Goal: Task Accomplishment & Management: Complete application form

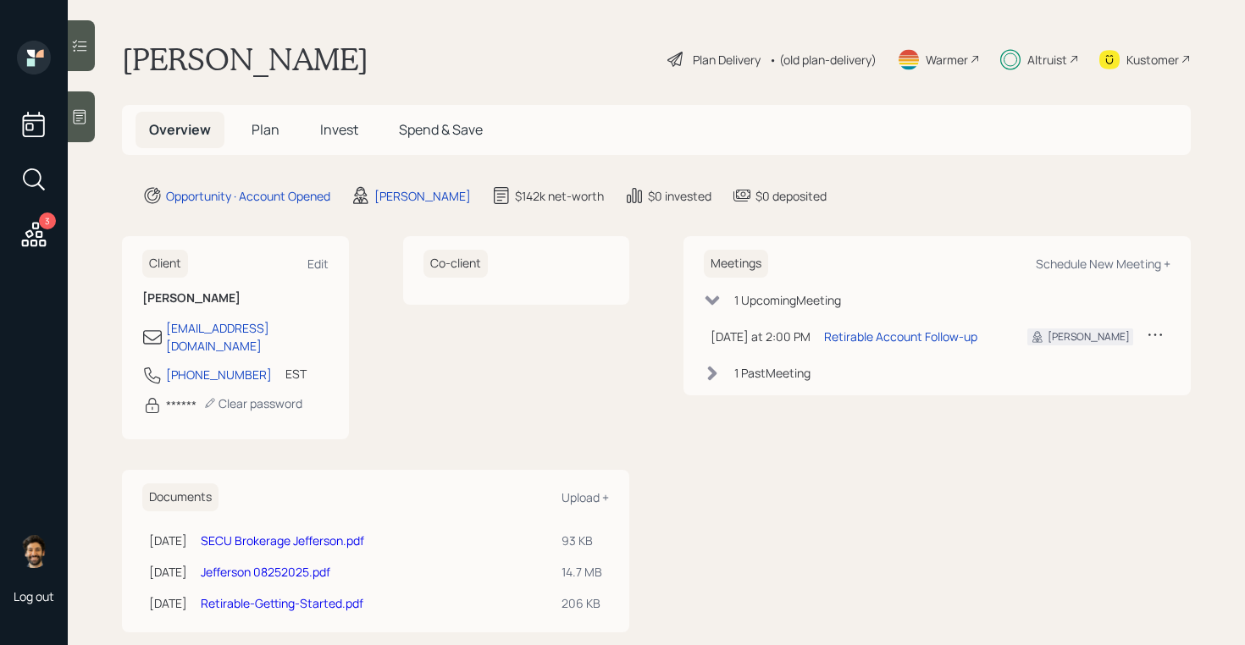
click at [301, 564] on link "Jefferson 08252025.pdf" at bounding box center [266, 572] width 130 height 16
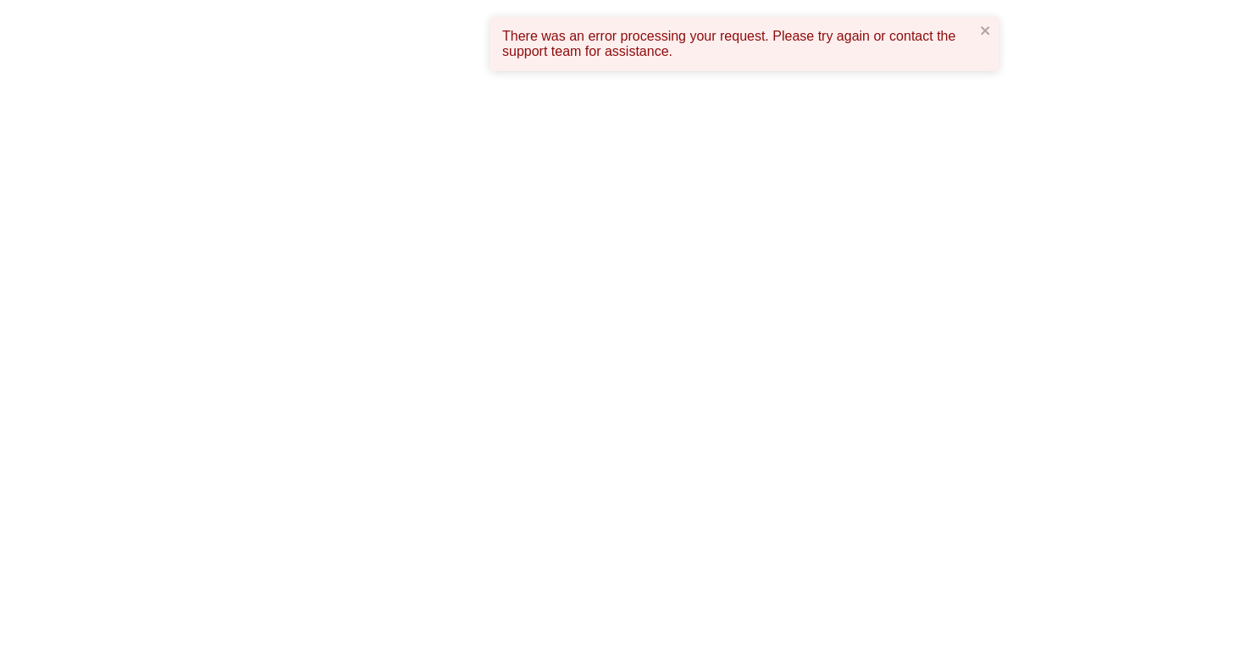
click at [619, 0] on html "There was an error processing your request. Please try again or contact the sup…" at bounding box center [622, 0] width 1245 height 0
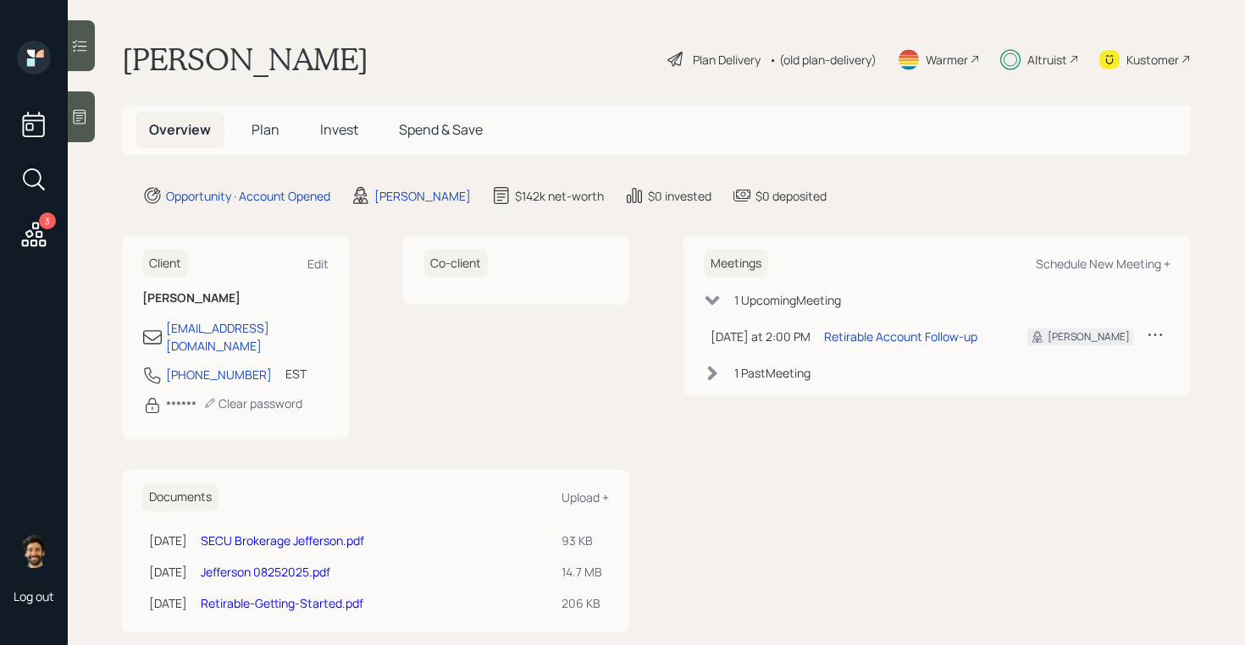
click at [288, 564] on link "Jefferson 08252025.pdf" at bounding box center [266, 572] width 130 height 16
click at [250, 564] on link "Jefferson 08252025.pdf" at bounding box center [266, 572] width 130 height 16
click at [257, 533] on link "SECU Brokerage Jefferson.pdf" at bounding box center [282, 541] width 163 height 16
click at [816, 67] on div "• (old plan-delivery)" at bounding box center [823, 60] width 108 height 18
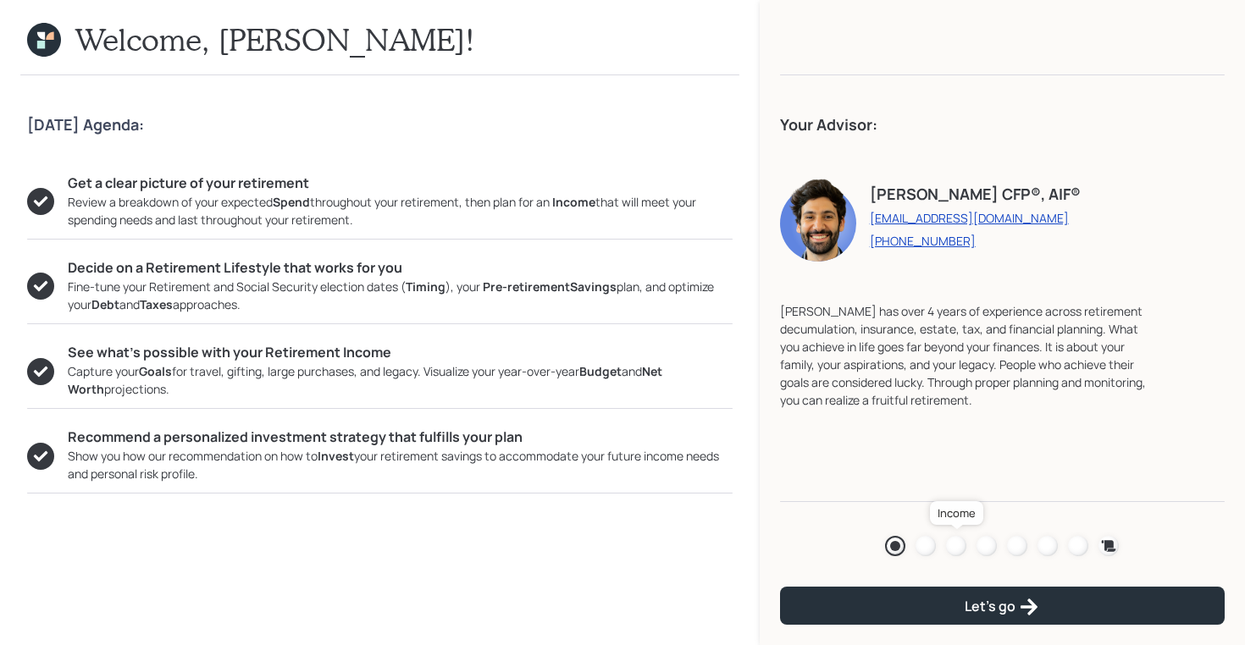
click at [959, 544] on div at bounding box center [956, 546] width 20 height 20
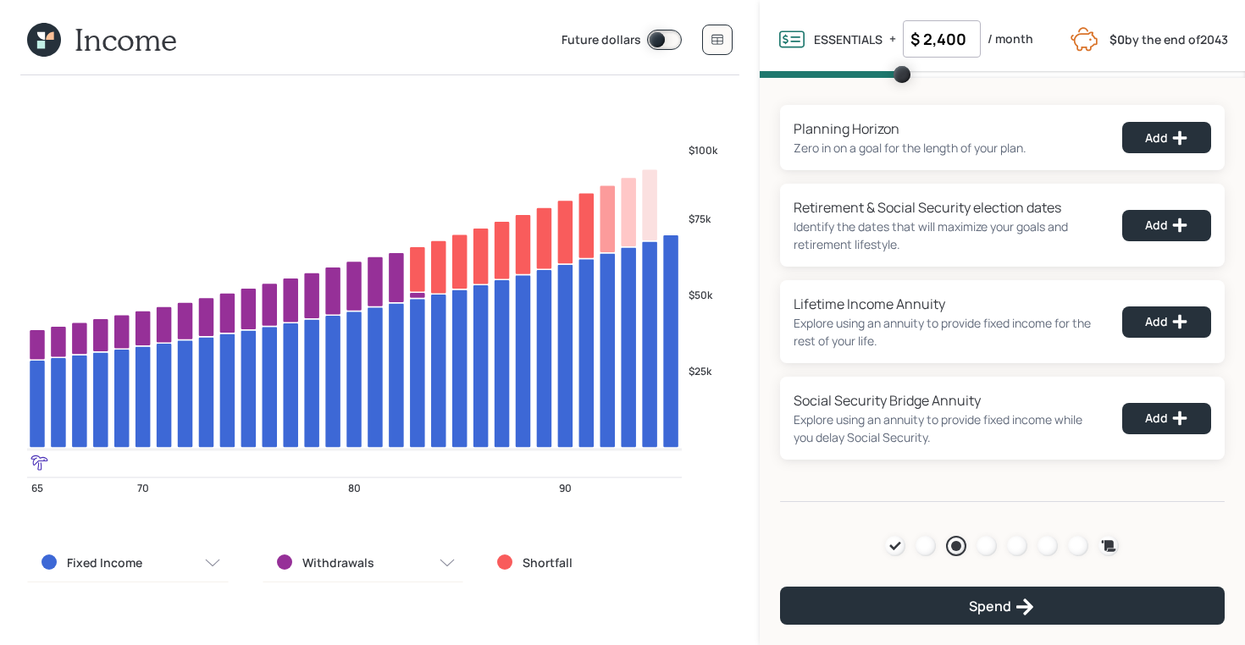
click at [52, 36] on icon at bounding box center [50, 36] width 8 height 8
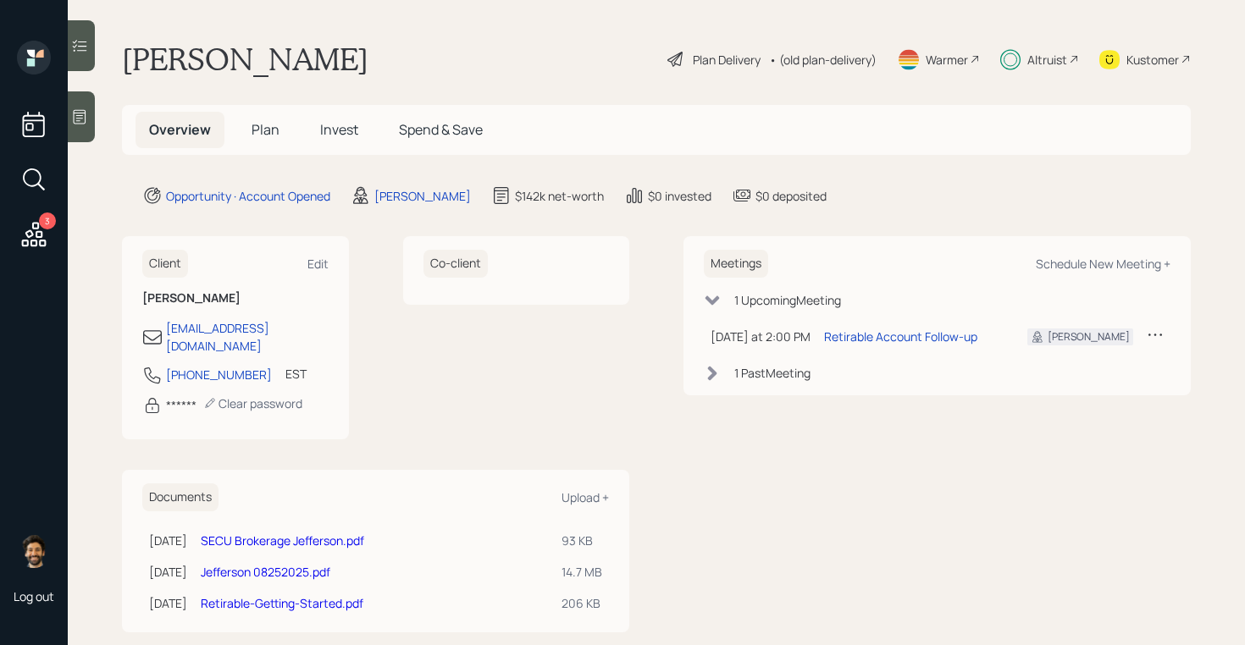
click at [261, 134] on span "Plan" at bounding box center [266, 129] width 28 height 19
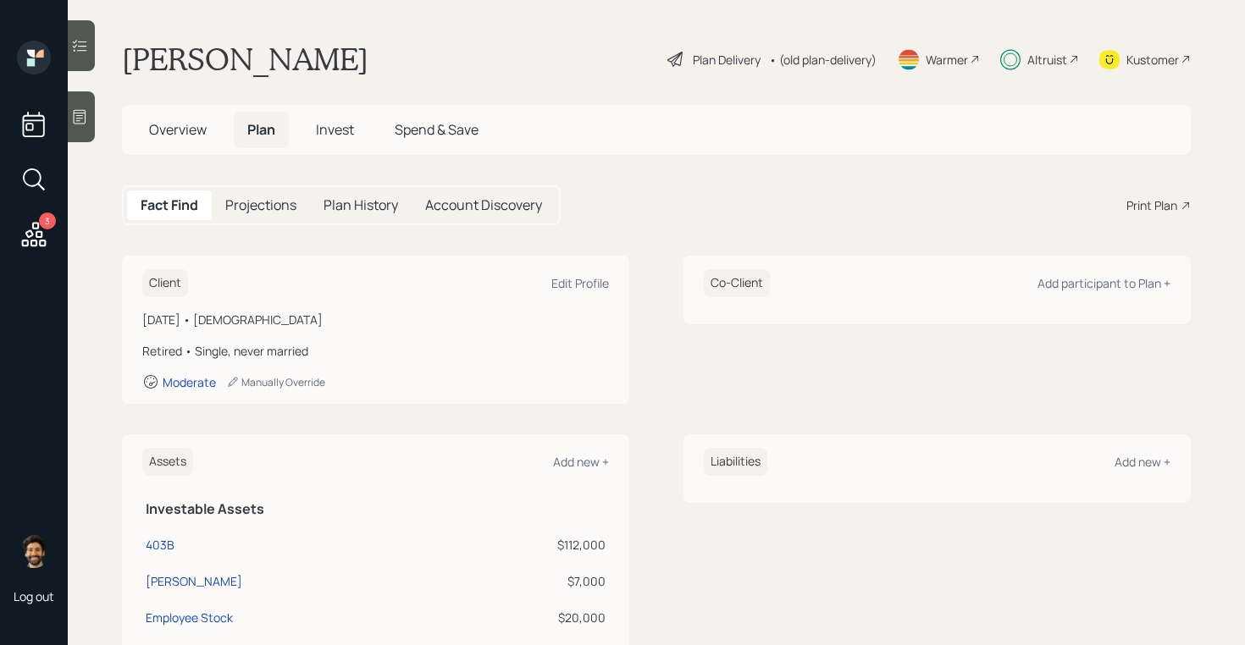
click at [821, 57] on div "• (old plan-delivery)" at bounding box center [823, 60] width 108 height 18
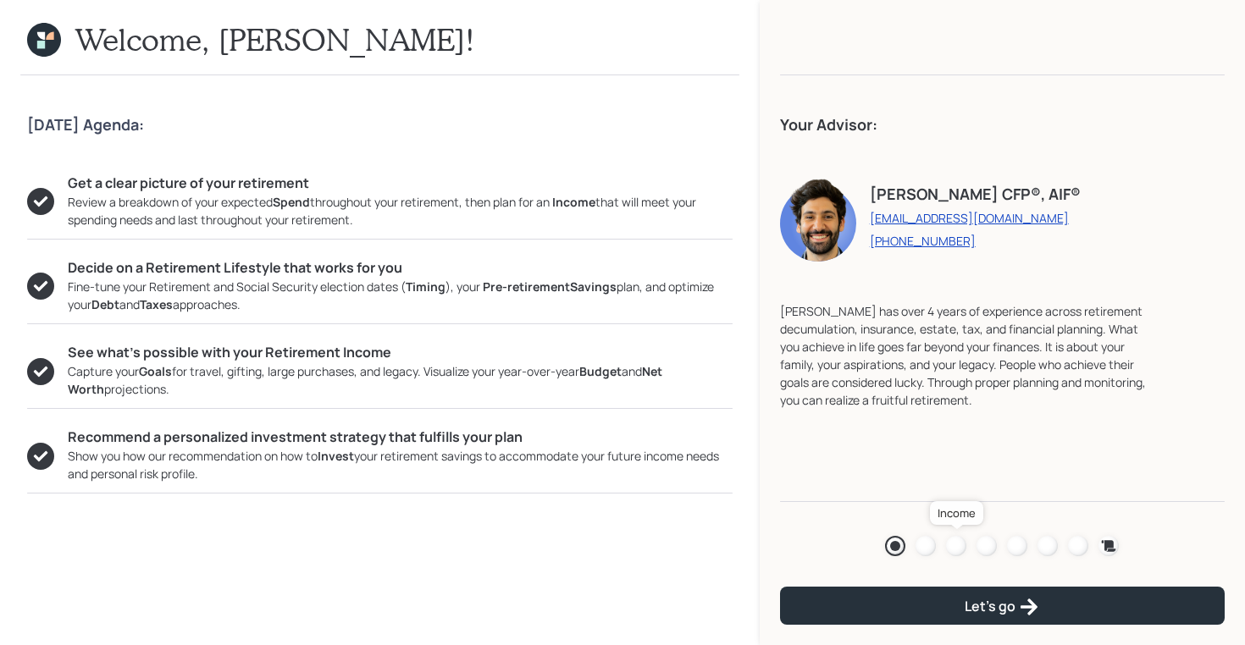
click at [953, 542] on div at bounding box center [956, 546] width 20 height 20
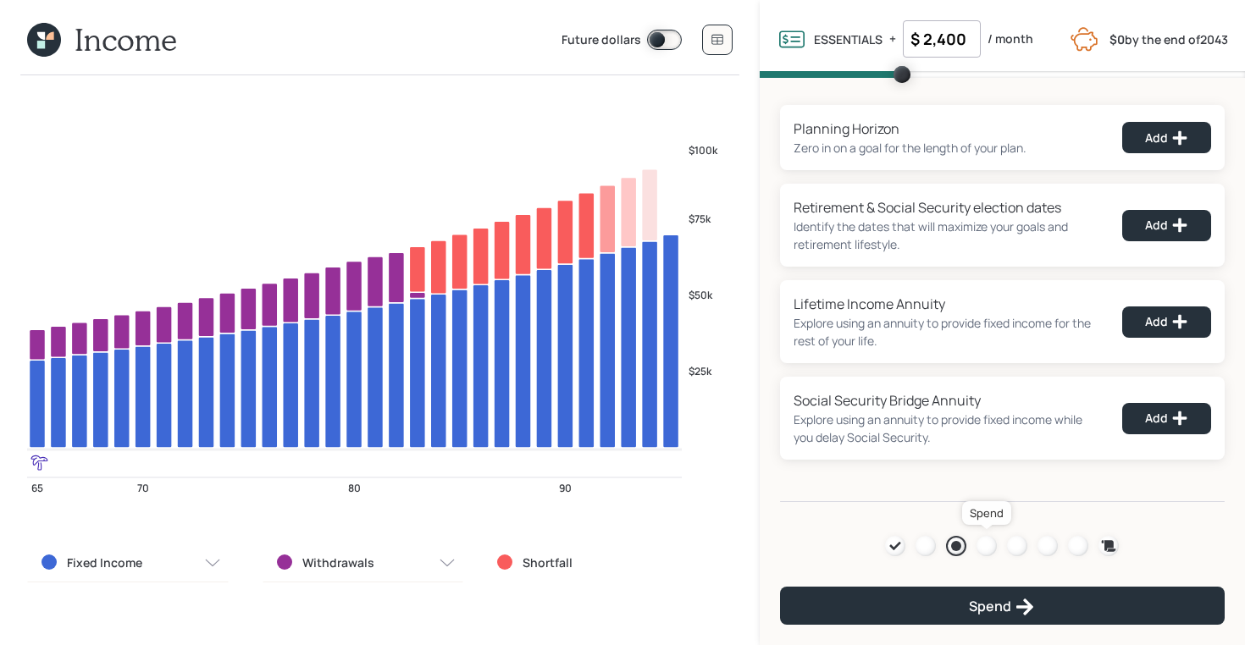
click at [991, 542] on div at bounding box center [987, 546] width 20 height 20
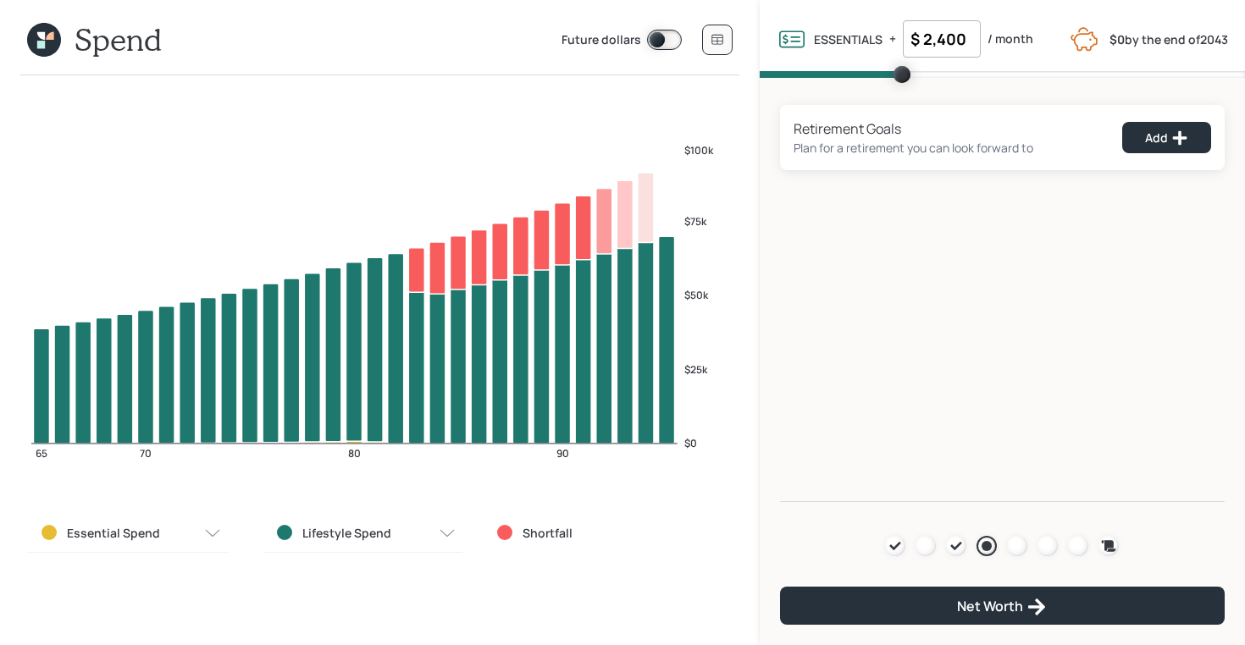
click at [1154, 153] on div "Retirement Goals Plan for a retirement you can look forward to Add" at bounding box center [1002, 137] width 445 height 65
click at [1148, 142] on div "Add" at bounding box center [1166, 138] width 43 height 17
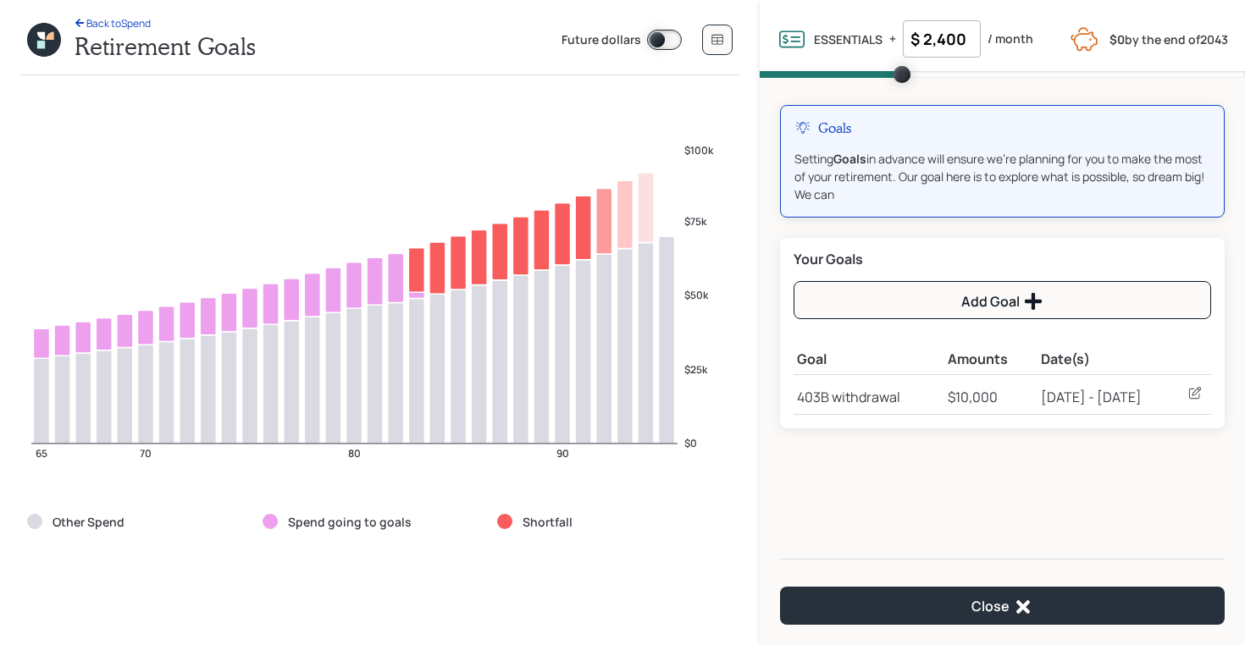
click at [1199, 395] on icon at bounding box center [1195, 393] width 17 height 17
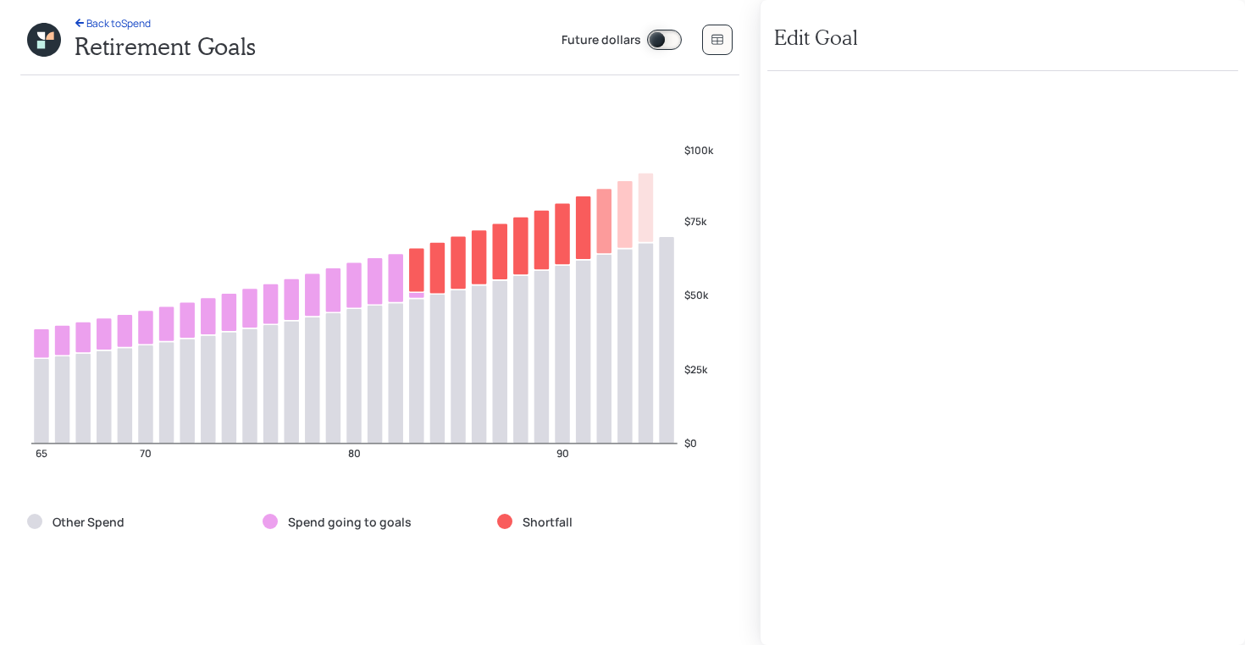
select select "1"
select select "2054"
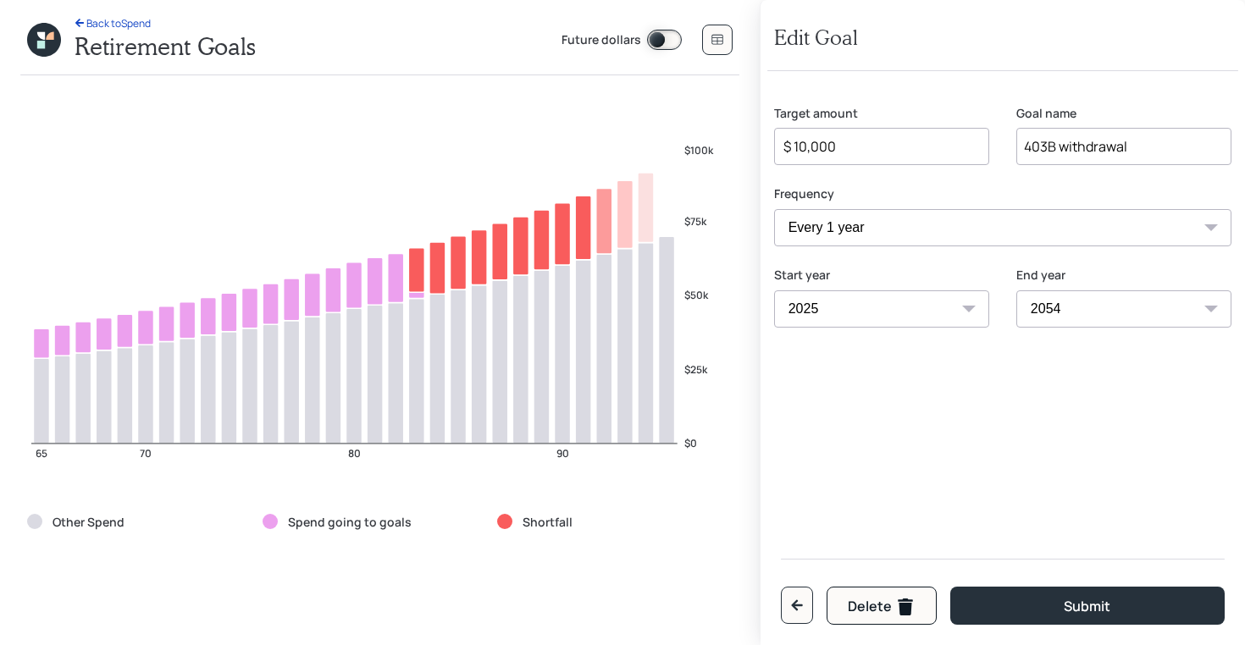
click at [838, 302] on select "2025 2026 2027 2028 2029 2030 2031 2032 2033 2034 2035 2036 2037 2038 2039 2040…" at bounding box center [881, 309] width 215 height 37
click at [783, 609] on button "button" at bounding box center [797, 605] width 32 height 37
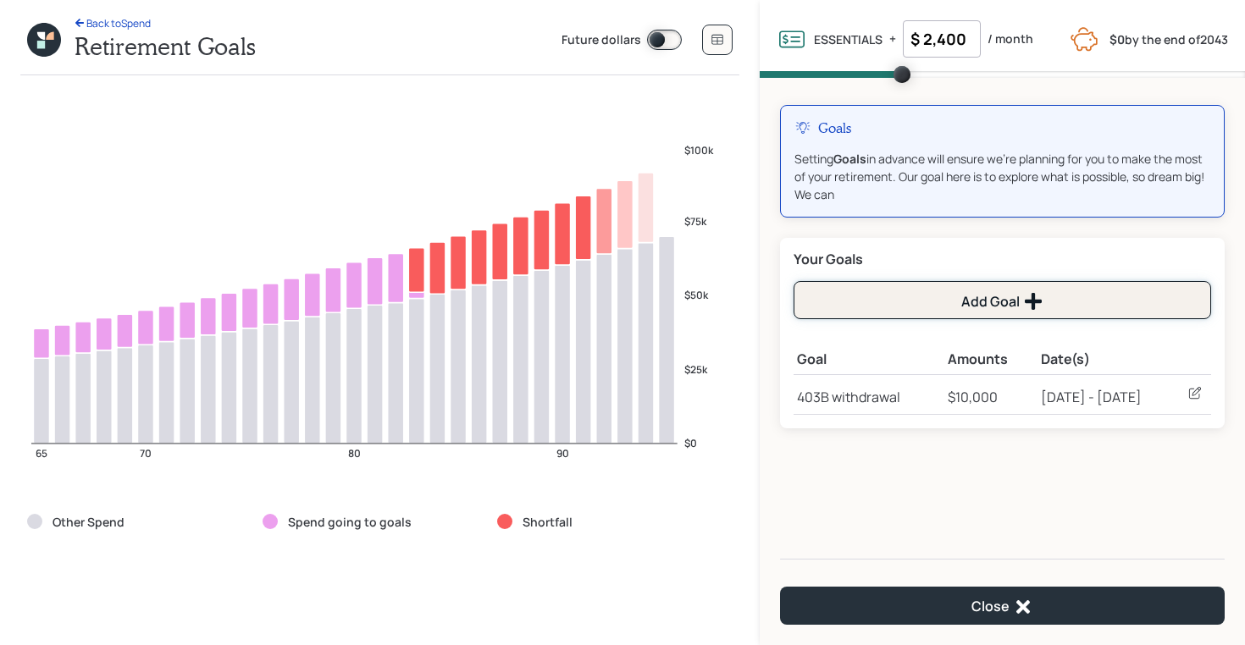
click at [1042, 301] on icon at bounding box center [1033, 301] width 20 height 20
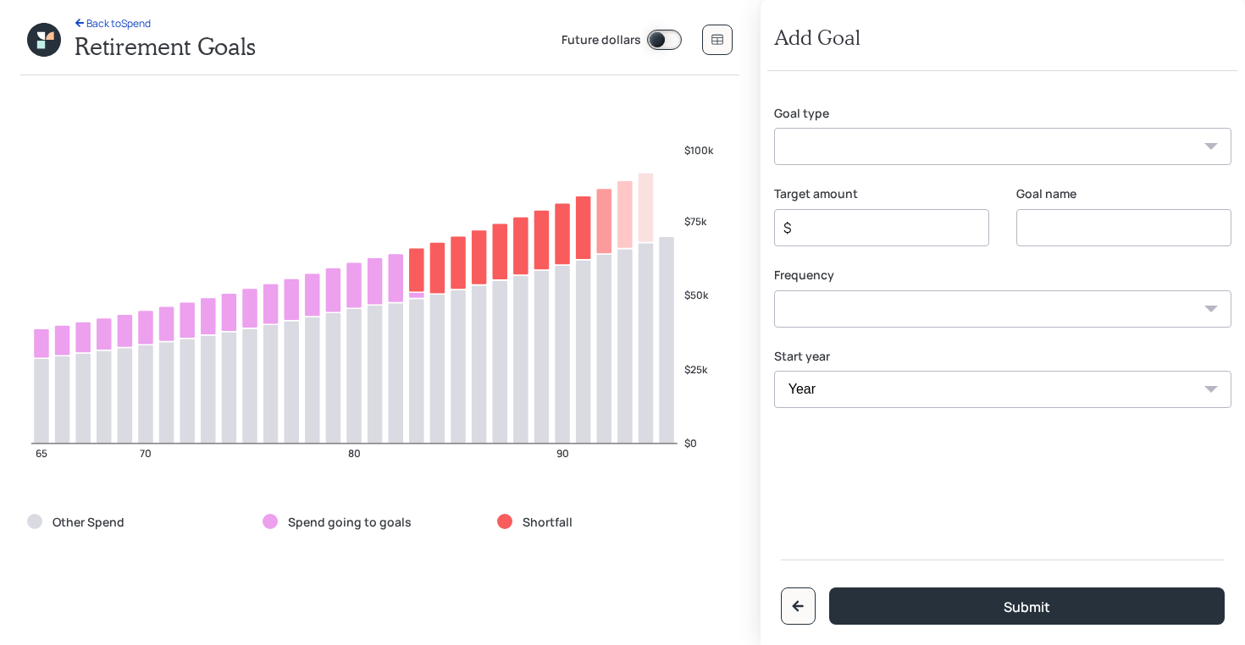
click at [843, 155] on select "Create an emergency fund Donate to charity Purchase a home Make a purchase Supp…" at bounding box center [1002, 146] width 457 height 37
select select "other"
click at [774, 128] on select "Create an emergency fund Donate to charity Purchase a home Make a purchase Supp…" at bounding box center [1002, 146] width 457 height 37
click at [1044, 232] on input "Other" at bounding box center [1123, 227] width 215 height 37
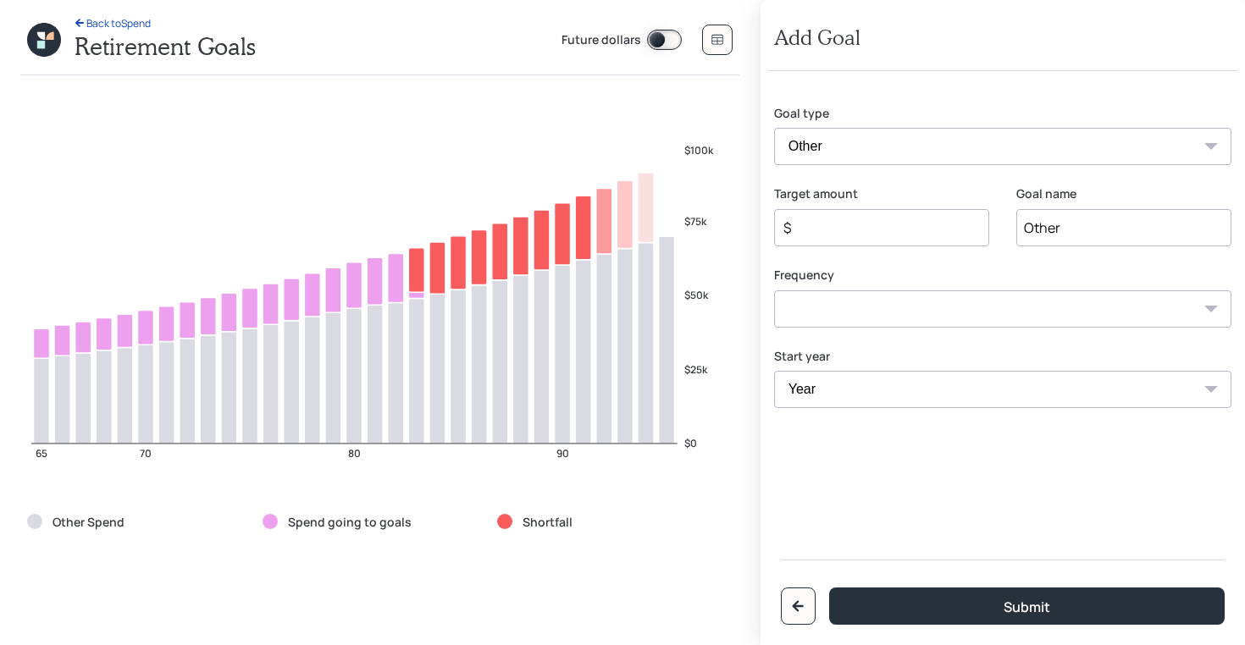
click at [1044, 232] on input "Other" at bounding box center [1123, 227] width 215 height 37
type input "Withdrawal"
click at [885, 230] on input "$" at bounding box center [875, 228] width 186 height 20
type input "$ 8,000"
click at [866, 305] on select "One time Every 1 year Every 2 years Every 3 years Every 4 years Every 5 years E…" at bounding box center [1002, 309] width 457 height 37
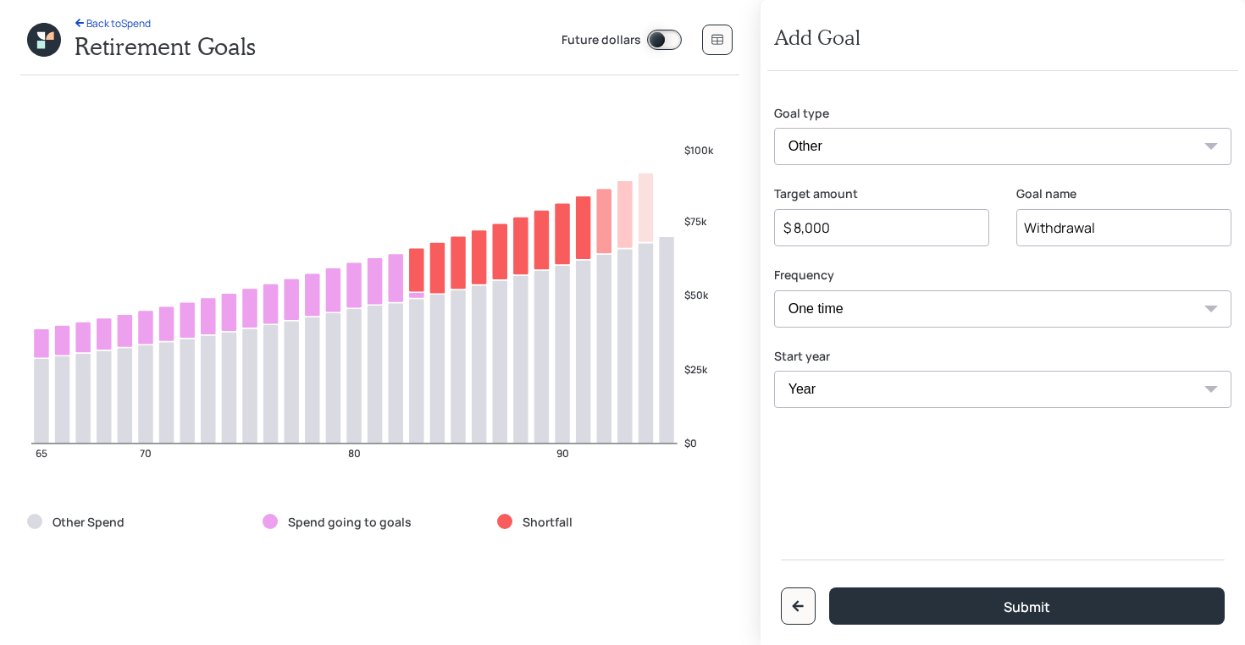
click at [774, 291] on select "One time Every 1 year Every 2 years Every 3 years Every 4 years Every 5 years E…" at bounding box center [1002, 309] width 457 height 37
click at [808, 305] on select "One time Every 1 year Every 2 years Every 3 years Every 4 years Every 5 years E…" at bounding box center [1002, 309] width 457 height 37
select select "1"
click at [774, 291] on select "One time Every 1 year Every 2 years Every 3 years Every 4 years Every 5 years E…" at bounding box center [1002, 309] width 457 height 37
click at [807, 385] on select "Year [DATE] 2026 2027 2028 2029 2030 2031 2032 2033 2034 2035 2036 2037 2038 20…" at bounding box center [881, 389] width 215 height 37
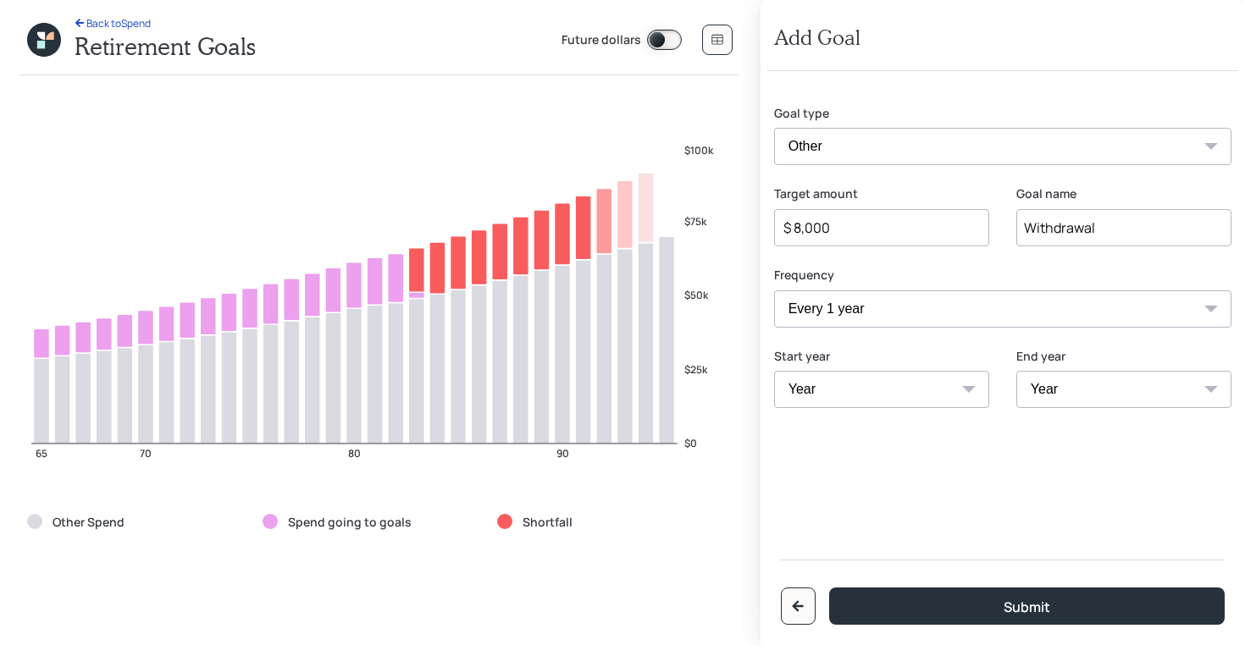
select select "2026"
click at [774, 371] on select "Year [DATE] 2026 2027 2028 2029 2030 2031 2032 2033 2034 2035 2036 2037 2038 20…" at bounding box center [881, 389] width 215 height 37
click at [1064, 385] on select "Year [DATE] 2026 2027 2028 2029 2030 2031 2032 2033 2034 2035 2036 2037 2038 20…" at bounding box center [1123, 389] width 215 height 37
select select "2053"
click at [1016, 371] on select "Year [DATE] 2027 2028 2029 2030 2031 2032 2033 2034 2035 2036 2037 2038 2039 20…" at bounding box center [1123, 389] width 215 height 37
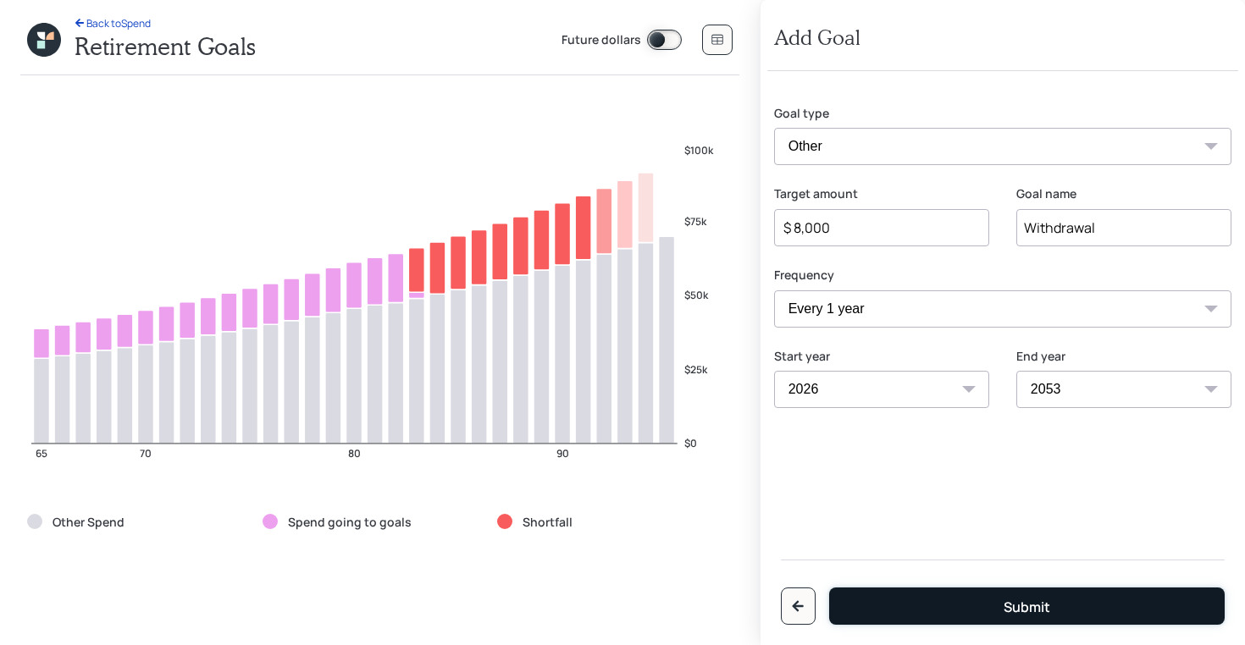
click at [976, 603] on button "Submit" at bounding box center [1027, 606] width 396 height 37
type input "$"
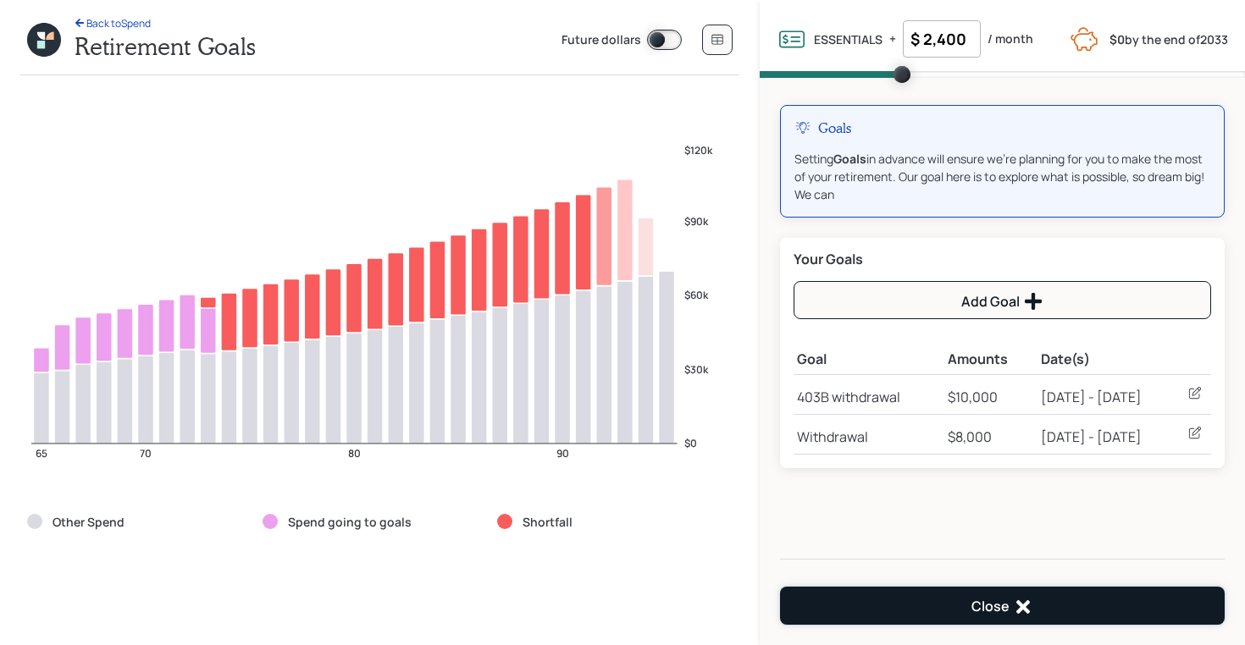
click at [916, 605] on button "Close" at bounding box center [1002, 606] width 445 height 38
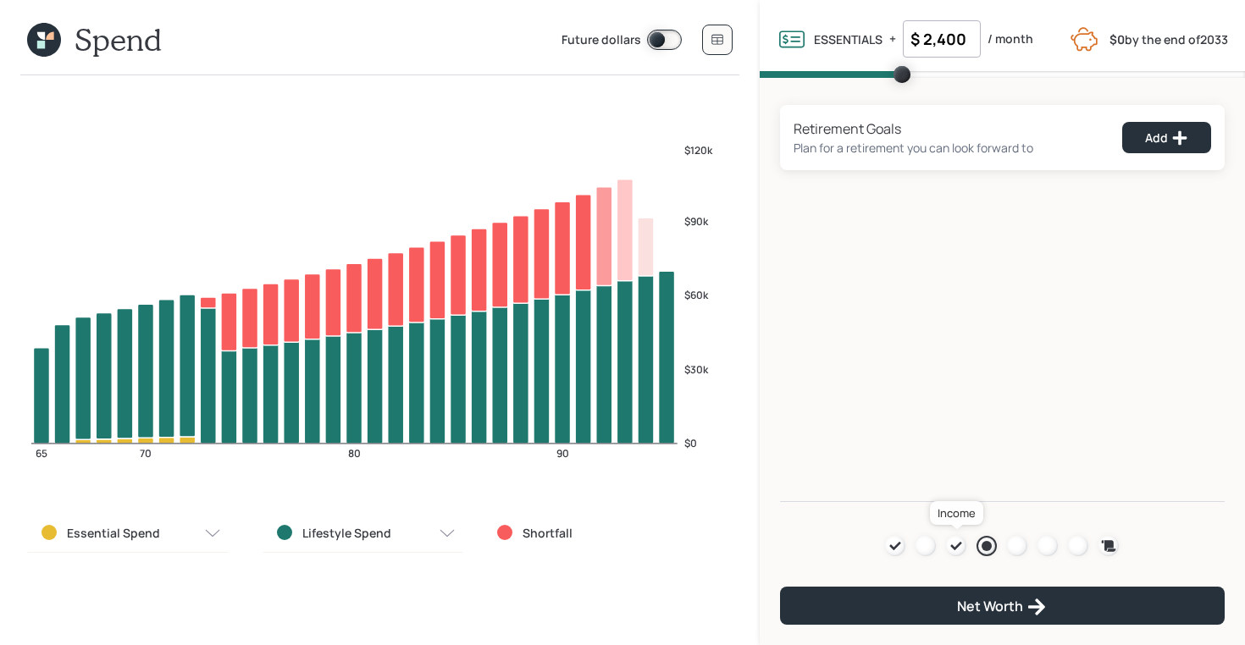
click at [960, 540] on icon at bounding box center [956, 547] width 14 height 14
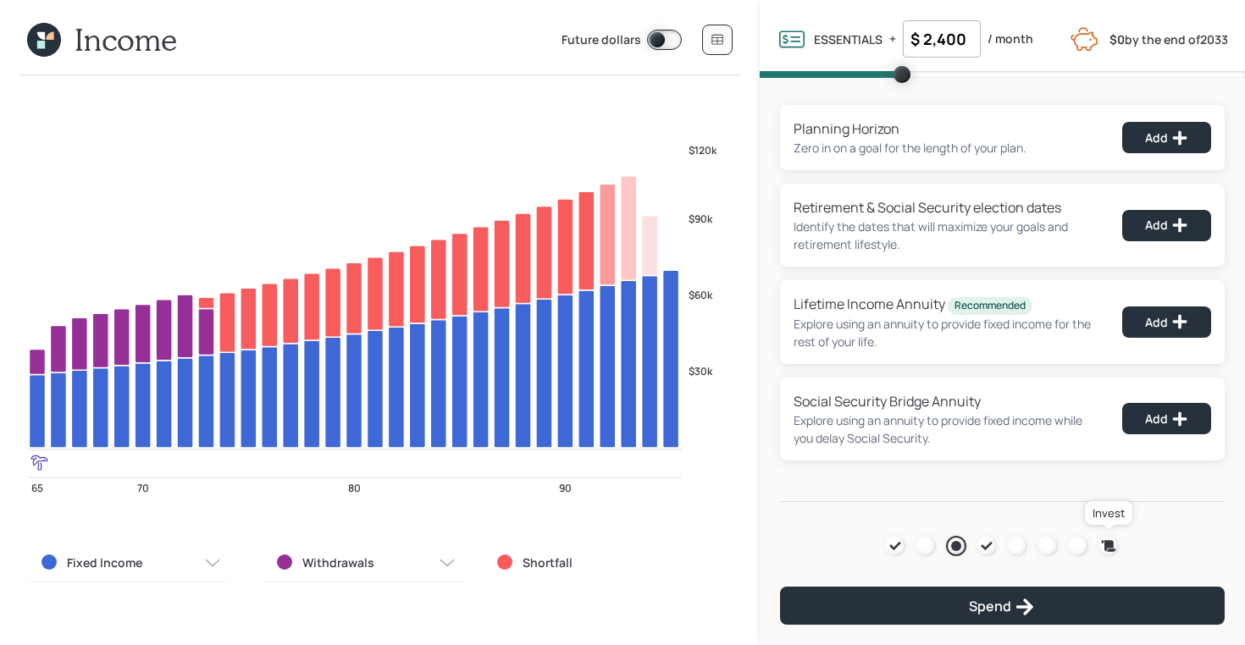
click at [1110, 548] on icon at bounding box center [1109, 545] width 14 height 11
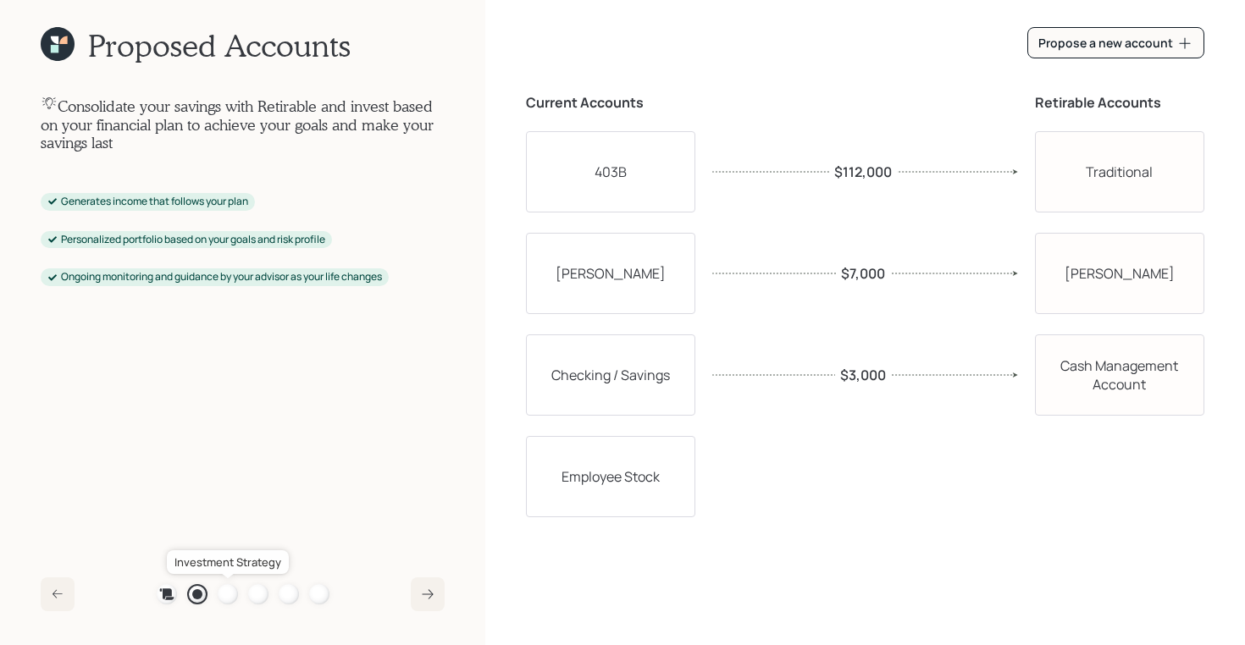
click at [229, 595] on div at bounding box center [228, 594] width 20 height 20
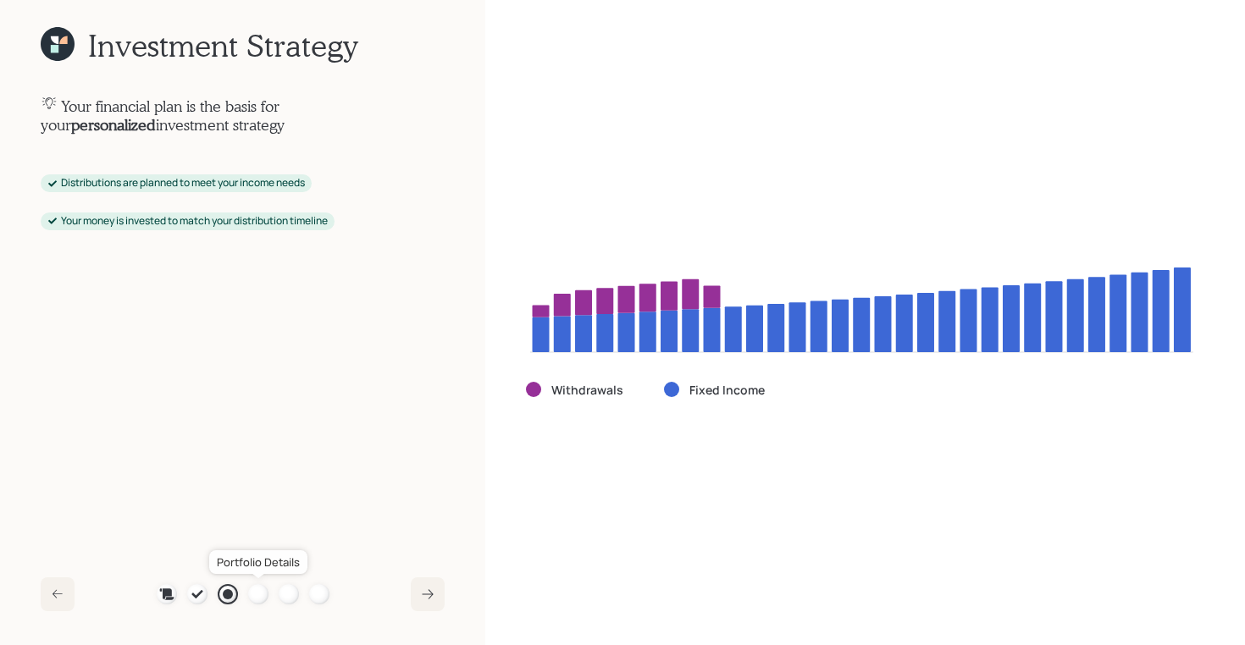
click at [266, 590] on div at bounding box center [258, 594] width 20 height 20
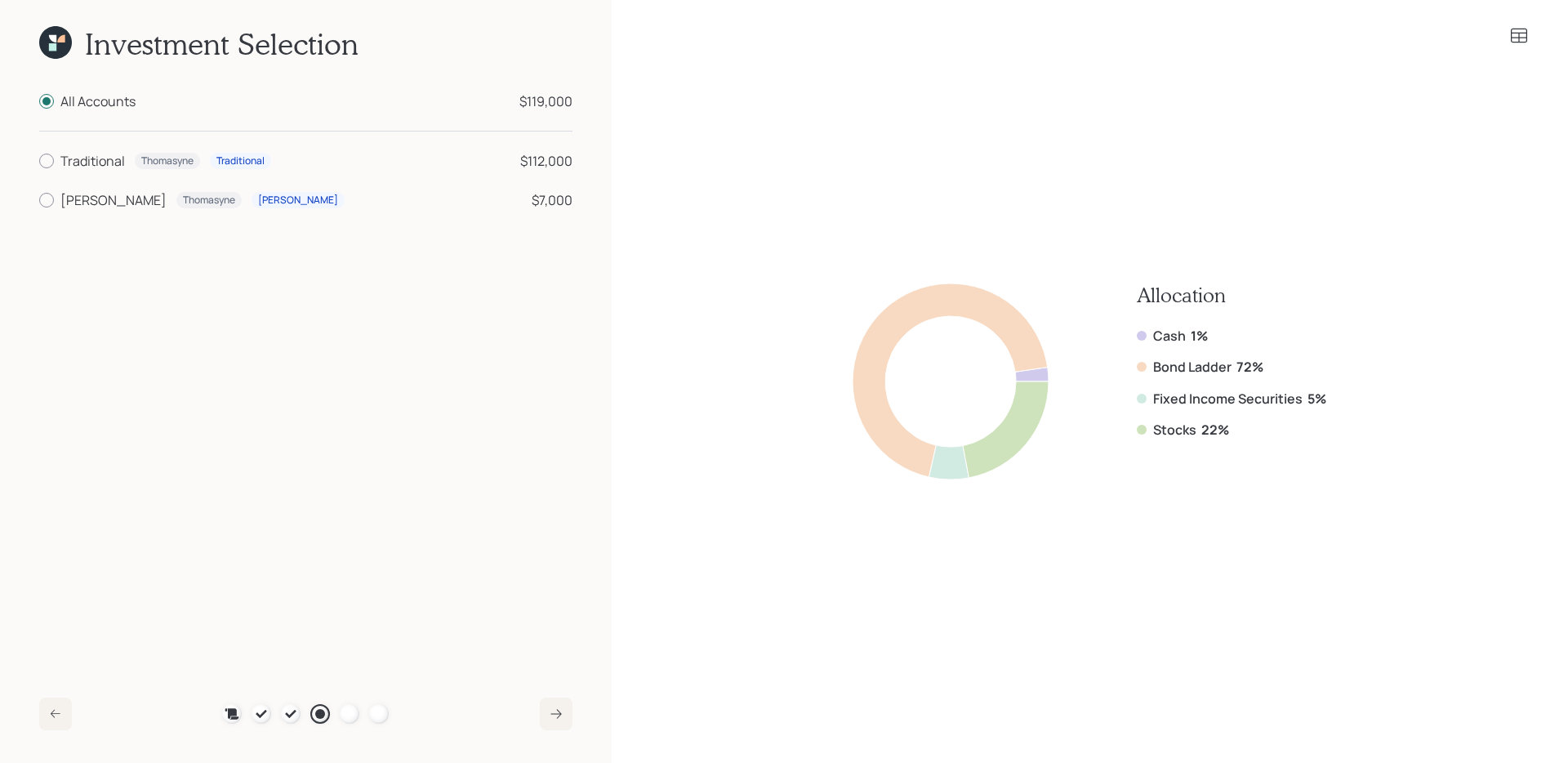
click at [62, 53] on icon at bounding box center [56, 42] width 33 height 33
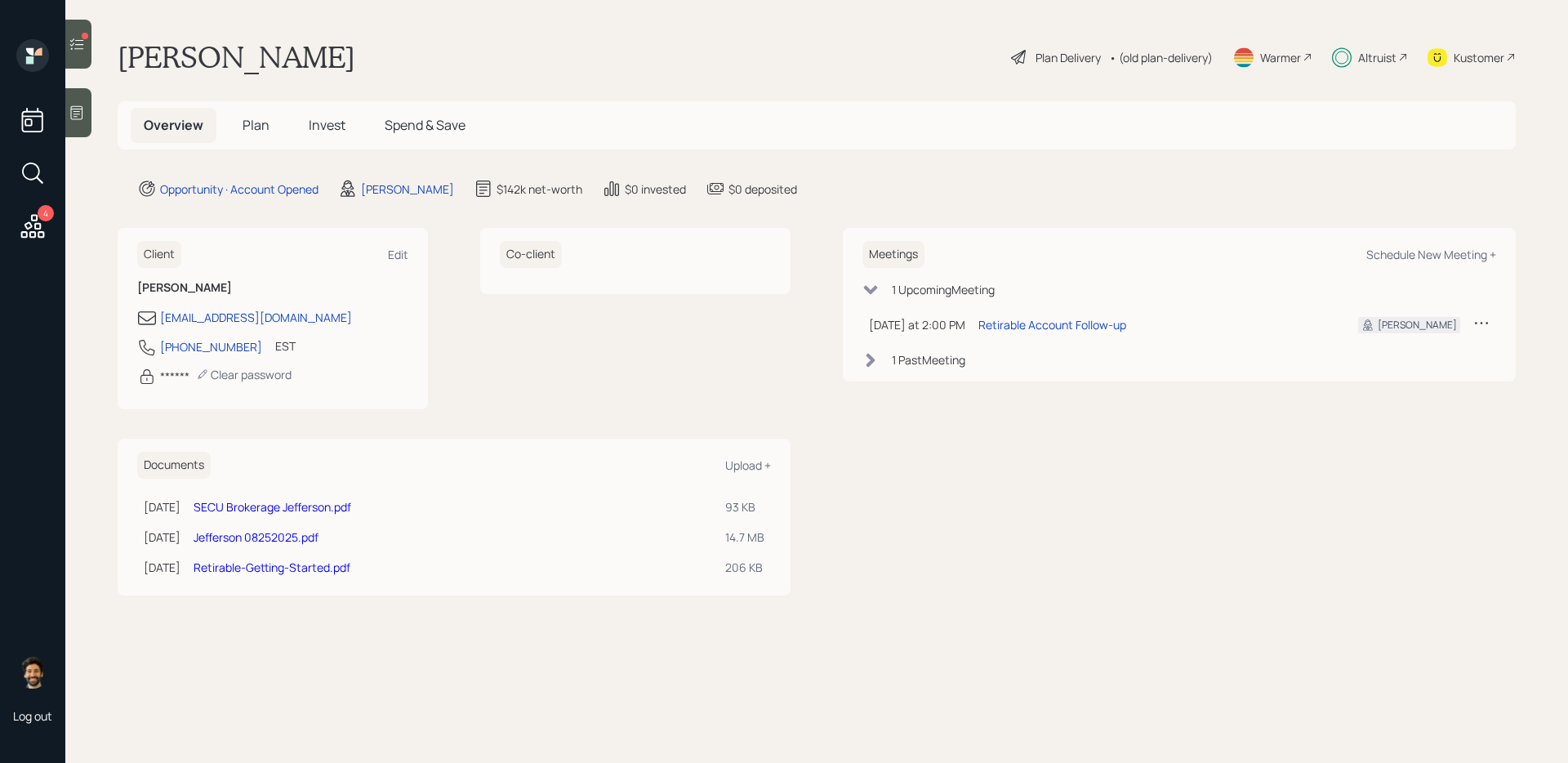
click at [1200, 56] on div "Altruist" at bounding box center [1377, 58] width 39 height 17
